Goal: Task Accomplishment & Management: Manage account settings

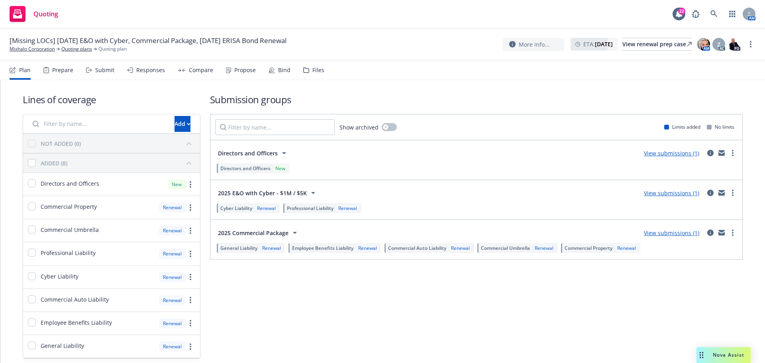
click at [758, 43] on div "[Missing LOCs] 10/14/25 E&O with Cyber, Commercial Package, 10/29/25 ERISA Bond…" at bounding box center [382, 45] width 765 height 32
click at [752, 46] on link "more" at bounding box center [751, 44] width 10 height 10
click at [718, 74] on link "Rename quoting plan" at bounding box center [710, 77] width 89 height 16
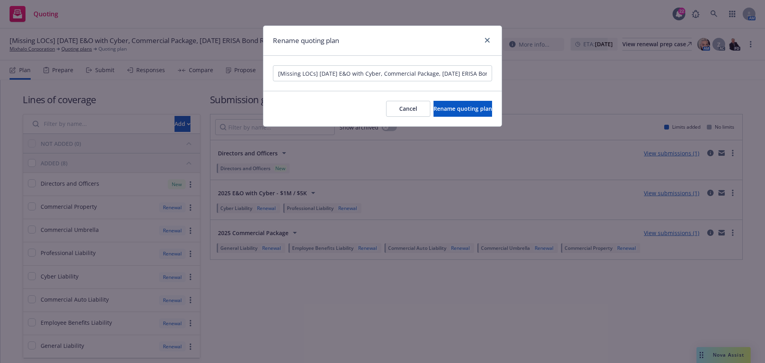
drag, startPoint x: 308, startPoint y: 76, endPoint x: 188, endPoint y: 76, distance: 119.9
click at [188, 76] on div "Rename quoting plan [Missing LOCs] 10/14/25 E&O with Cyber, Commercial Package,…" at bounding box center [382, 181] width 765 height 363
click at [324, 78] on input "[Missing LOCs] 10/14/25 E&O with Cyber, Commercial Package, 10/29/25 ERISA Bond…" at bounding box center [382, 73] width 219 height 16
click at [315, 73] on input "[Missing LOCs] 10/14/25 E&O with Cyber, Commercial Package, 10/29/25 ERISA Bond…" at bounding box center [382, 73] width 219 height 16
drag, startPoint x: 319, startPoint y: 72, endPoint x: 157, endPoint y: 50, distance: 163.2
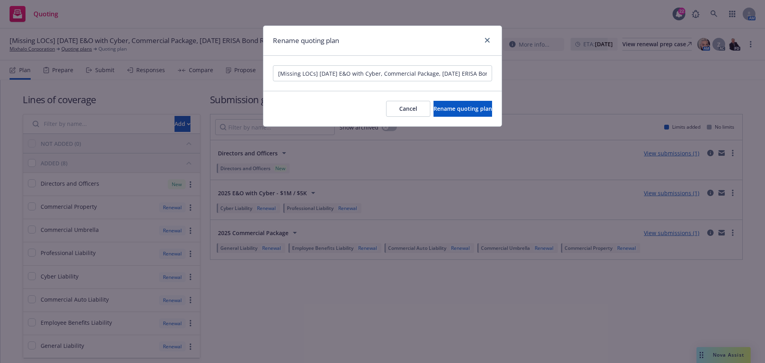
click at [159, 60] on div "Rename quoting plan [Missing LOCs] 10/14/25 E&O with Cyber, Commercial Package,…" at bounding box center [382, 181] width 765 height 363
click at [329, 71] on input "10/14/25 E&O with Cyber, Commercial Package, 10/29/25 ERISA Bond Renewal" at bounding box center [382, 73] width 219 height 16
drag, startPoint x: 336, startPoint y: 76, endPoint x: 388, endPoint y: 75, distance: 51.8
click at [388, 75] on input "10/14/25 E&O/Cyber, Commercial Package, 10/29/25 ERISA Bond Renewal" at bounding box center [382, 73] width 219 height 16
type input "10/14/25 E&O/Cyber, BOP, D&O 10/29/25 ERISA Bond Renewal"
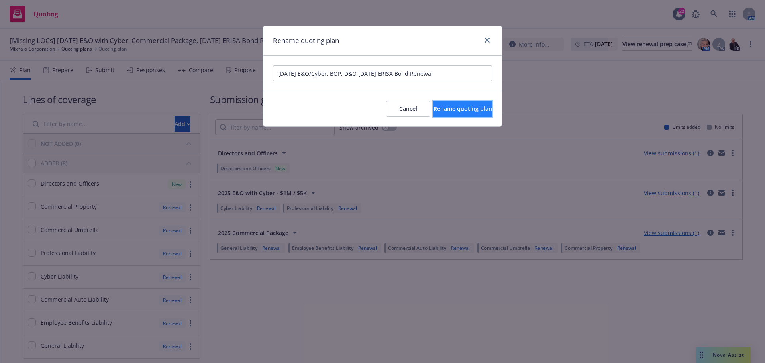
click at [433, 109] on span "Rename quoting plan" at bounding box center [462, 109] width 59 height 8
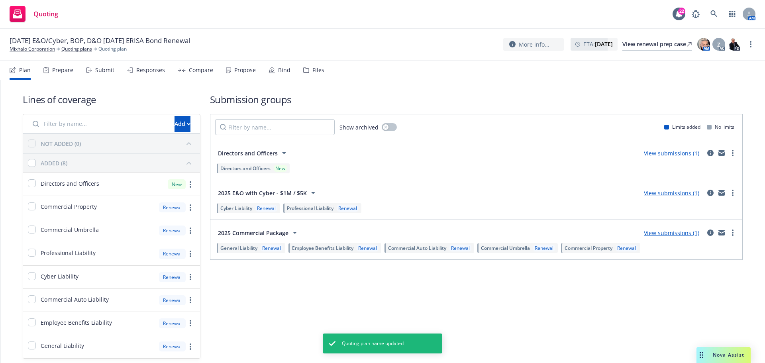
click at [306, 72] on div "Files" at bounding box center [313, 70] width 21 height 19
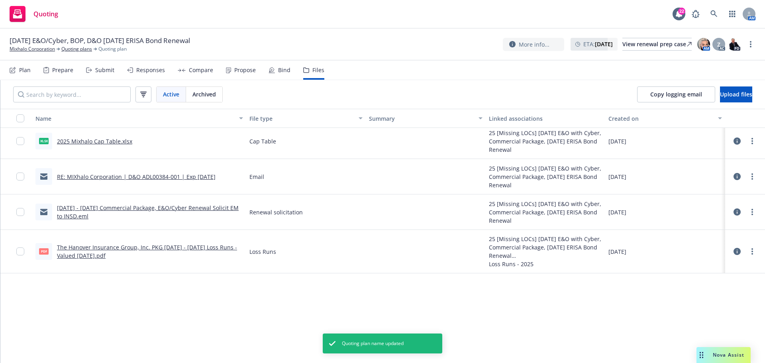
scroll to position [279, 0]
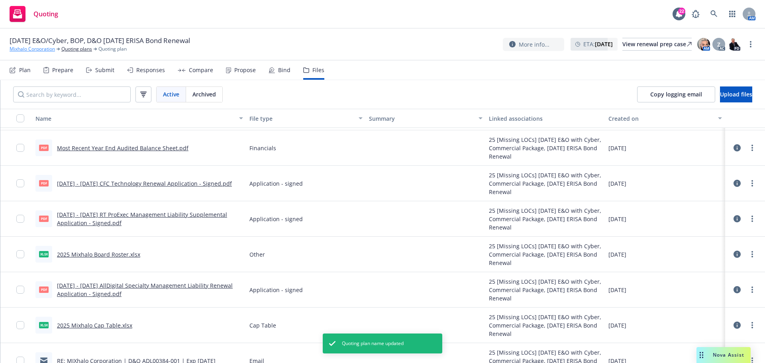
click at [43, 51] on link "Mixhalo Corporation" at bounding box center [32, 48] width 45 height 7
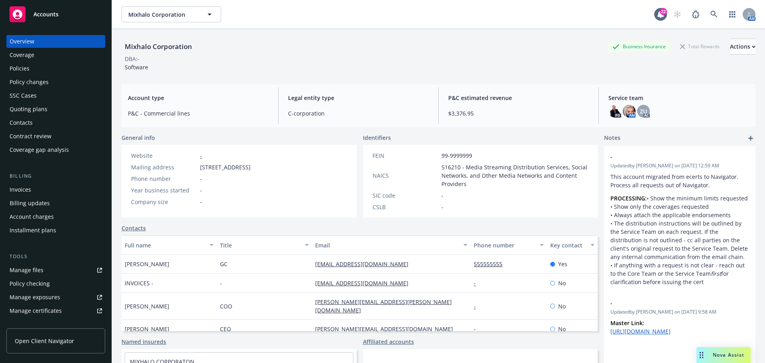
click at [51, 108] on div "Quoting plans" at bounding box center [56, 109] width 92 height 13
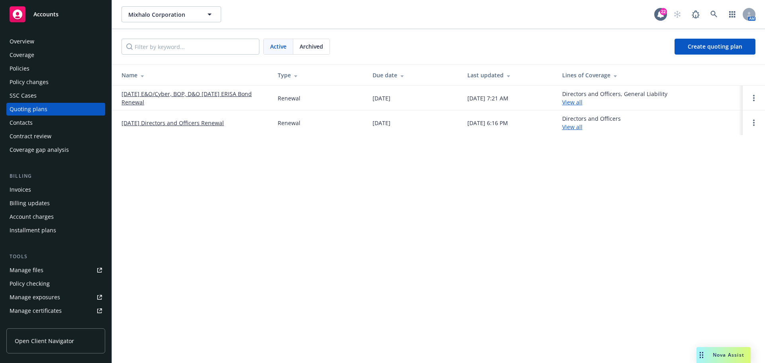
click at [173, 121] on link "[DATE] Directors and Officers Renewal" at bounding box center [172, 123] width 102 height 8
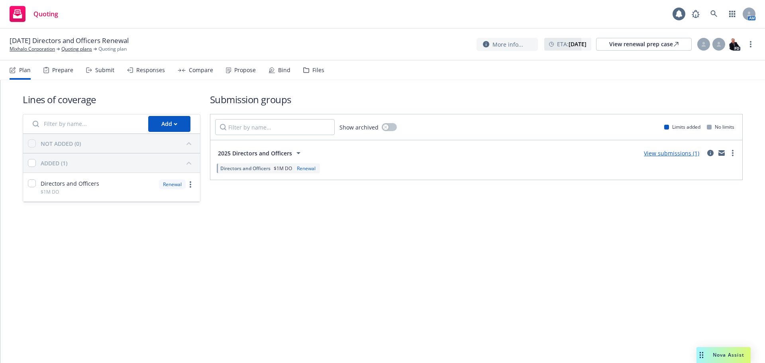
click at [317, 78] on div "Files" at bounding box center [313, 70] width 21 height 19
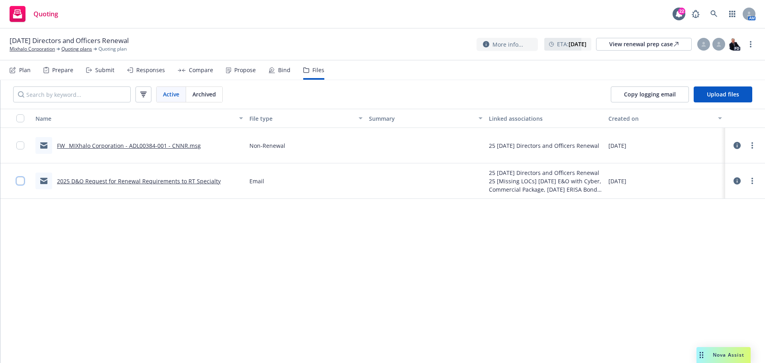
click at [19, 182] on input "checkbox" at bounding box center [20, 181] width 8 height 8
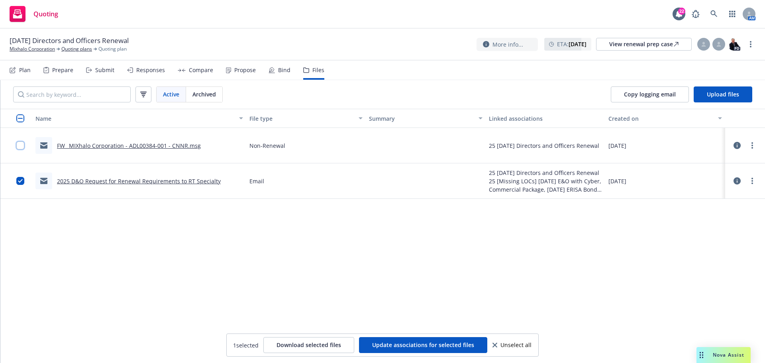
click at [19, 142] on input "checkbox" at bounding box center [20, 145] width 8 height 8
click at [395, 340] on button "Update associations for selected files" at bounding box center [423, 345] width 128 height 16
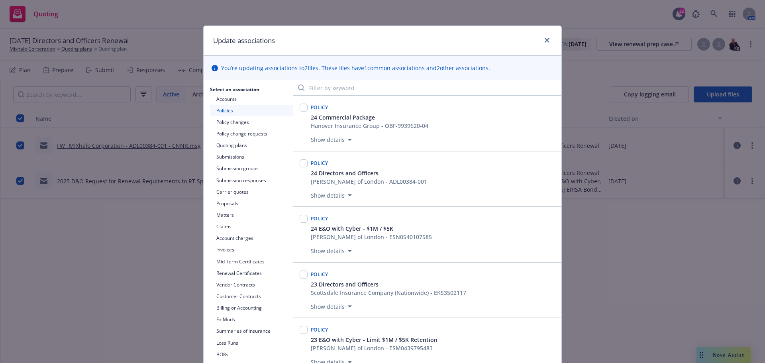
click at [240, 155] on button "Submissions" at bounding box center [251, 157] width 83 height 12
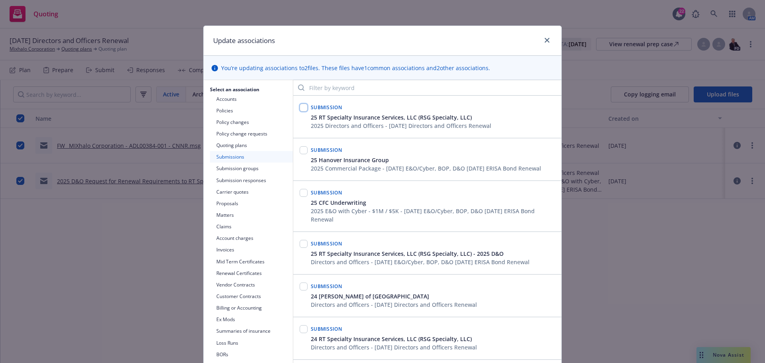
click at [300, 106] on input "checkbox" at bounding box center [304, 108] width 8 height 8
click at [304, 107] on input "checkbox" at bounding box center [304, 108] width 8 height 8
checkbox input "false"
click at [304, 243] on input "checkbox" at bounding box center [304, 244] width 8 height 8
checkbox input "true"
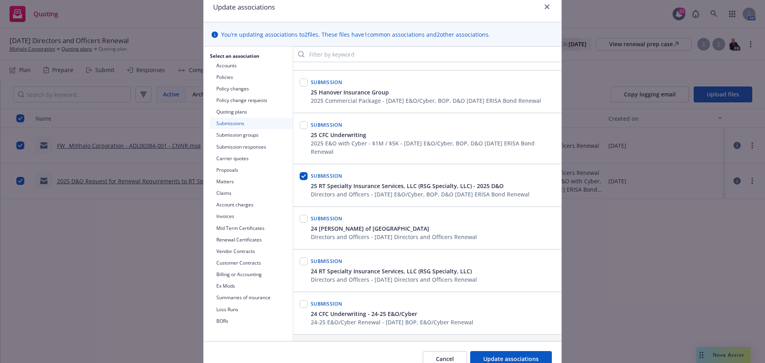
scroll to position [73, 0]
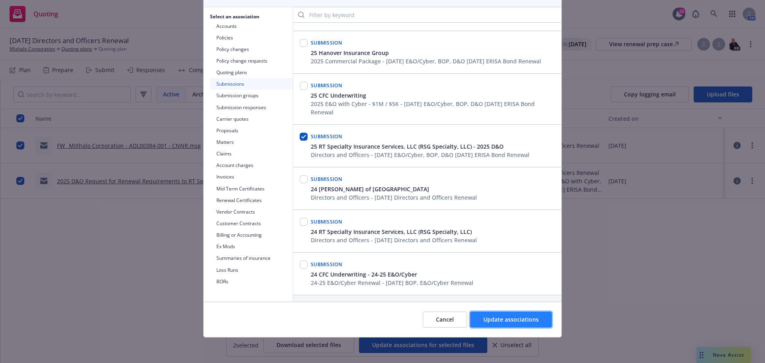
click at [472, 316] on button "Update associations" at bounding box center [511, 319] width 82 height 16
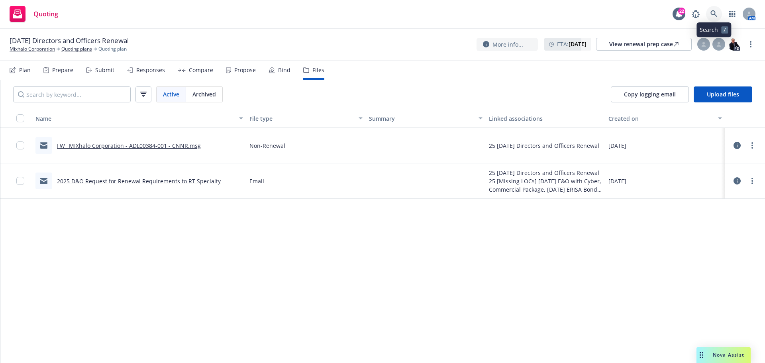
click at [716, 11] on icon at bounding box center [713, 13] width 7 height 7
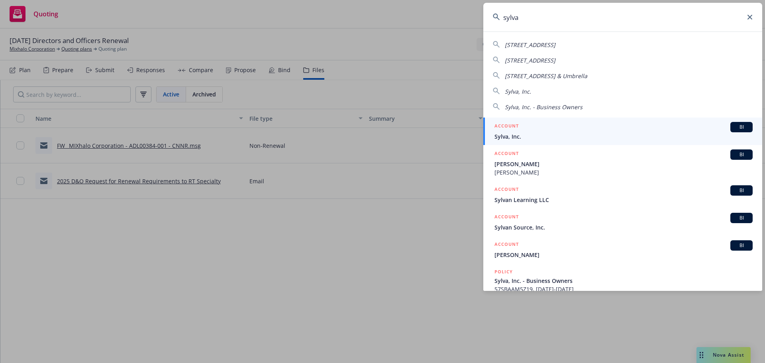
type input "sylva"
click at [528, 136] on span "Sylva, Inc." at bounding box center [623, 136] width 258 height 8
